Goal: Find specific page/section: Find specific page/section

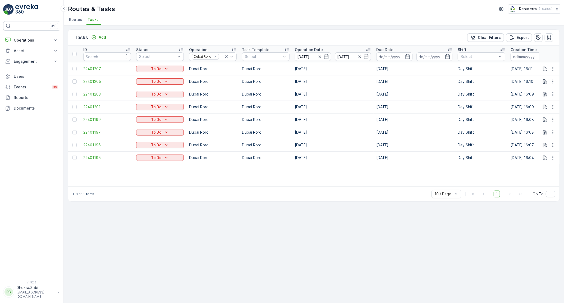
scroll to position [0, 16]
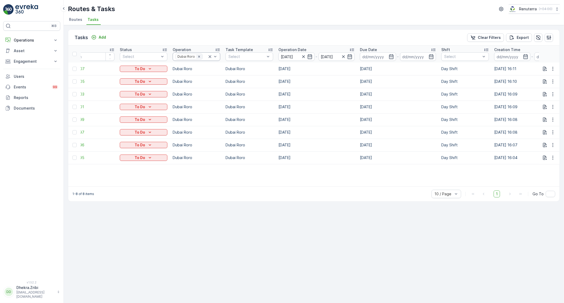
click at [197, 58] on div "Remove Dubai Roro" at bounding box center [199, 56] width 6 height 4
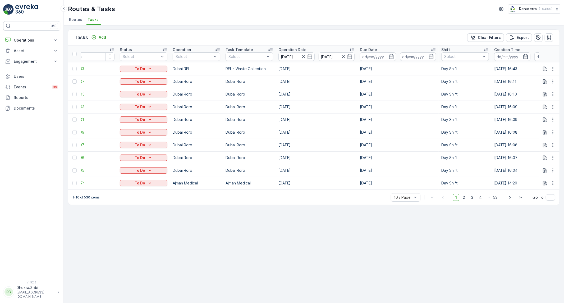
click at [77, 20] on span "Routes" at bounding box center [75, 19] width 13 height 5
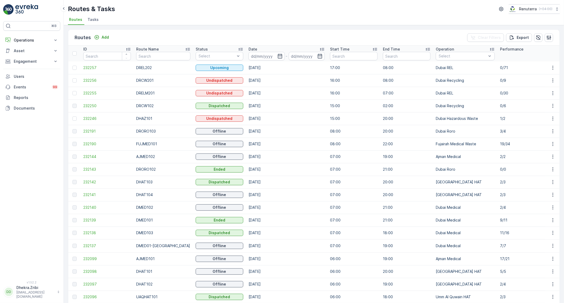
click at [93, 21] on span "Tasks" at bounding box center [93, 19] width 11 height 5
